Goal: Use online tool/utility: Utilize a website feature to perform a specific function

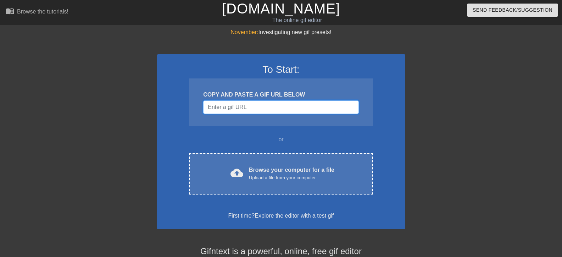
click at [248, 106] on input "Username" at bounding box center [280, 106] width 155 height 13
click at [287, 10] on link "[DOMAIN_NAME]" at bounding box center [281, 9] width 118 height 16
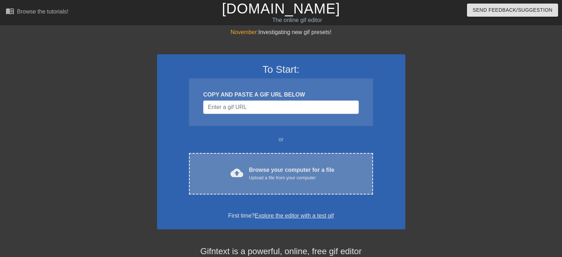
click at [290, 182] on div "cloud_upload Browse your computer for a file Upload a file from your computer C…" at bounding box center [281, 173] width 184 height 41
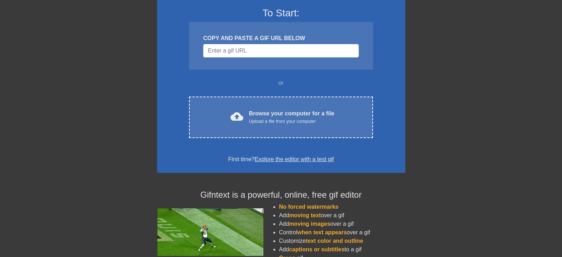
scroll to position [71, 0]
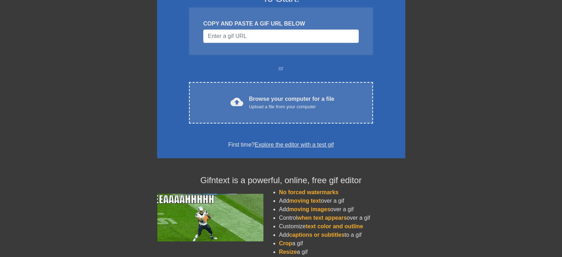
click at [293, 144] on link "Explore the editor with a test gif" at bounding box center [294, 144] width 79 height 6
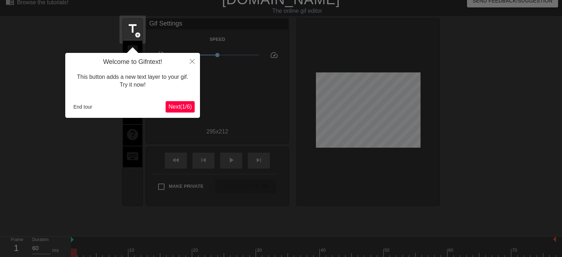
scroll to position [17, 0]
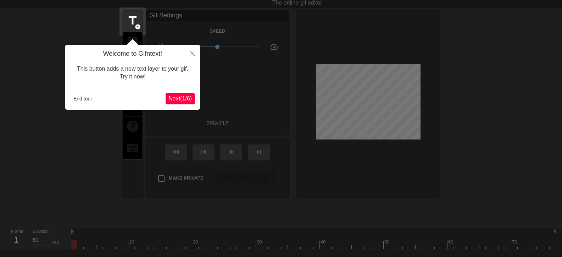
click at [188, 99] on span "Next ( 1 / 6 )" at bounding box center [179, 98] width 23 height 6
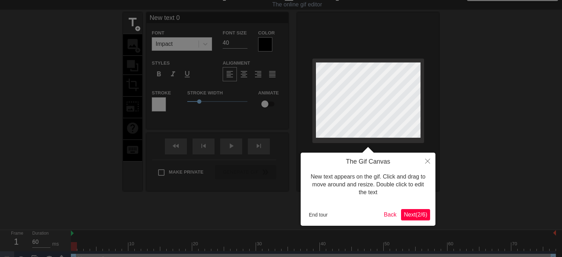
scroll to position [0, 0]
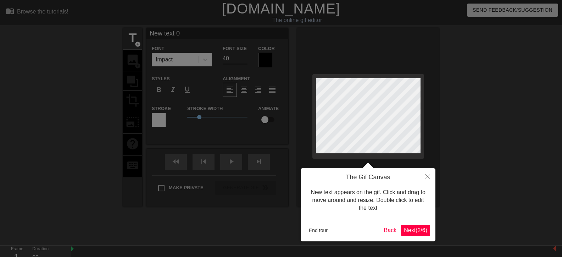
click at [410, 230] on span "Next ( 2 / 6 )" at bounding box center [415, 230] width 23 height 6
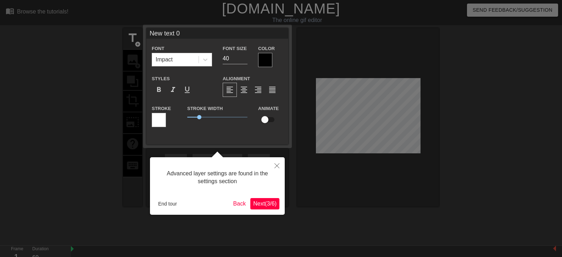
scroll to position [17, 0]
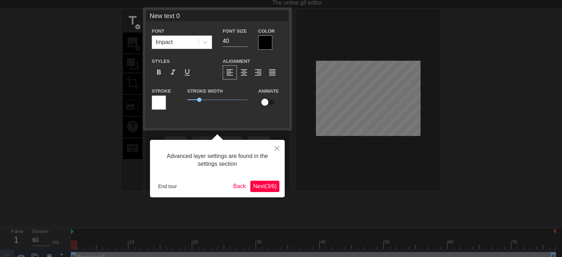
click at [268, 185] on span "Next ( 3 / 6 )" at bounding box center [264, 186] width 23 height 6
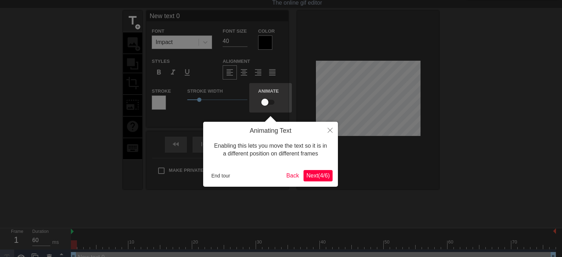
scroll to position [0, 0]
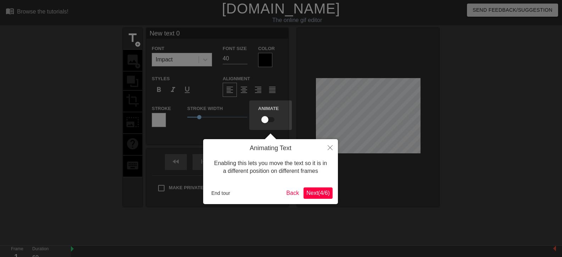
click at [304, 191] on button "Next ( 4 / 6 )" at bounding box center [318, 192] width 29 height 11
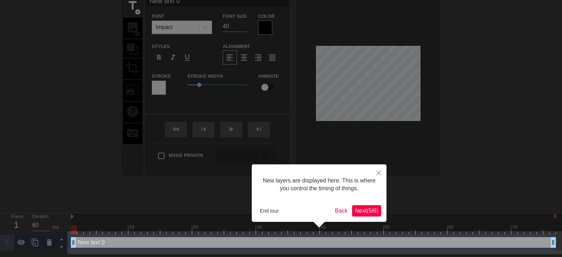
click at [367, 209] on span "Next ( 5 / 6 )" at bounding box center [366, 210] width 23 height 6
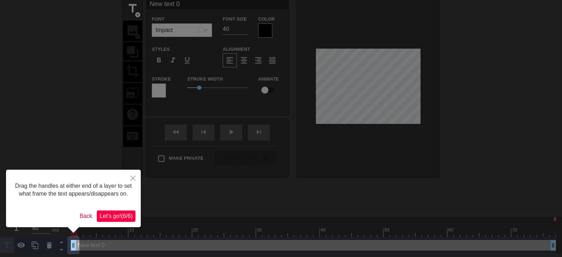
scroll to position [0, 0]
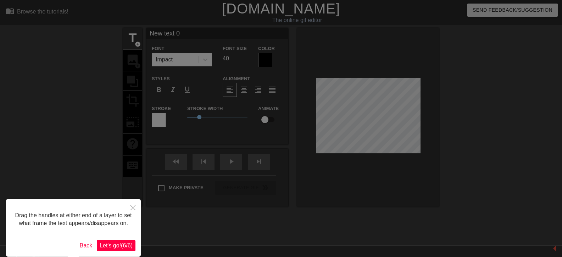
click at [116, 249] on button "Let's go! ( 6 / 6 )" at bounding box center [116, 245] width 39 height 11
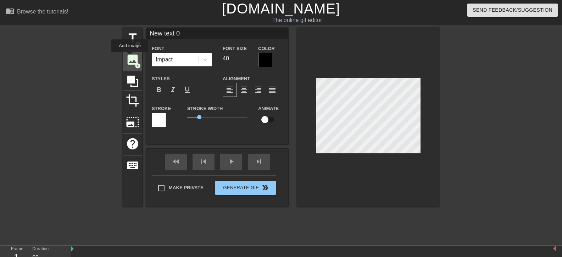
click at [130, 57] on span "image" at bounding box center [132, 59] width 13 height 13
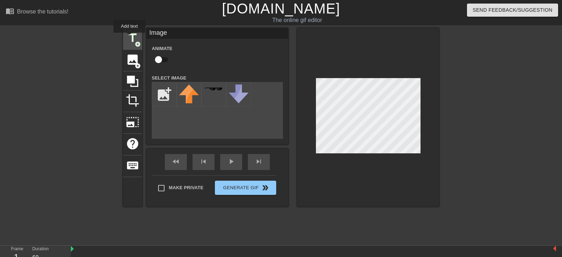
click at [129, 38] on span "title" at bounding box center [132, 37] width 13 height 13
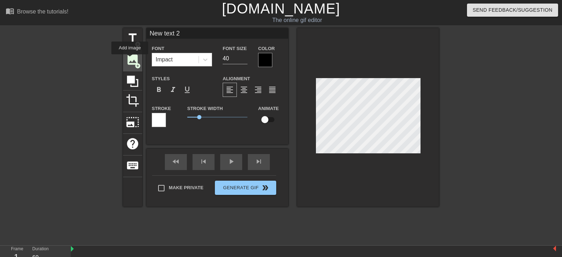
click at [130, 59] on span "image" at bounding box center [132, 59] width 13 height 13
